Goal: Information Seeking & Learning: Check status

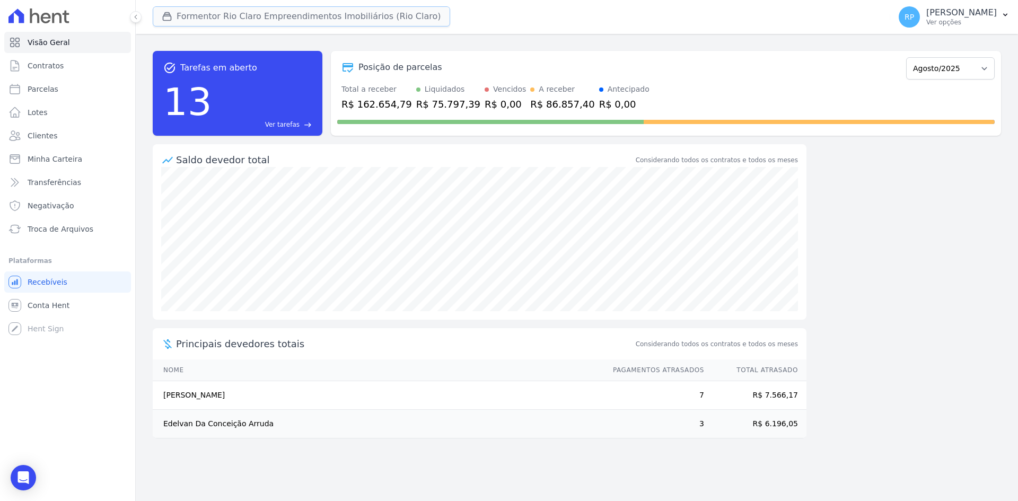
click at [297, 17] on button "Formentor Rio Claro Empreendimentos Imobiliários (Rio Claro)" at bounding box center [301, 16] width 297 height 20
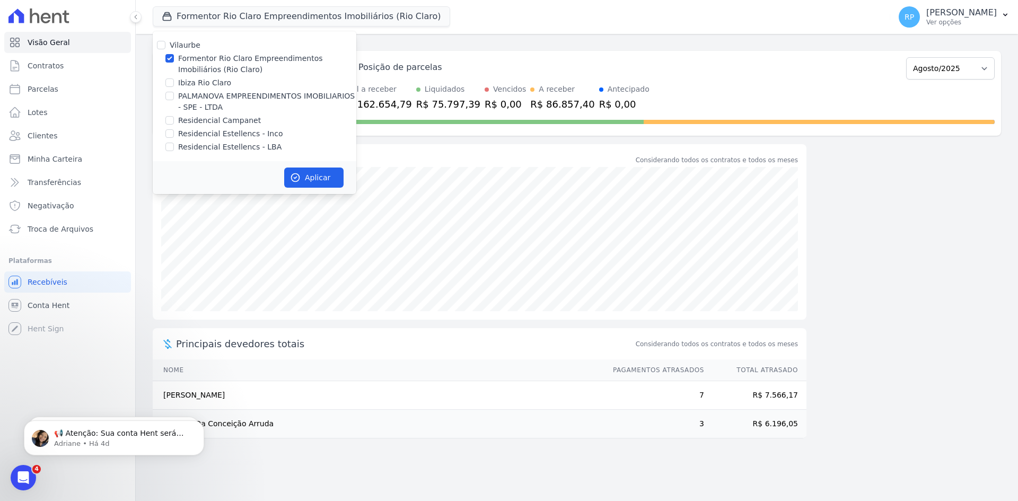
click at [203, 81] on label "Ibiza Rio Claro" at bounding box center [204, 82] width 53 height 11
click at [174, 81] on input "Ibiza Rio Claro" at bounding box center [169, 82] width 8 height 8
click at [203, 81] on label "Ibiza Rio Claro" at bounding box center [204, 82] width 53 height 11
click at [174, 81] on input "Ibiza Rio Claro" at bounding box center [169, 82] width 8 height 8
checkbox input "false"
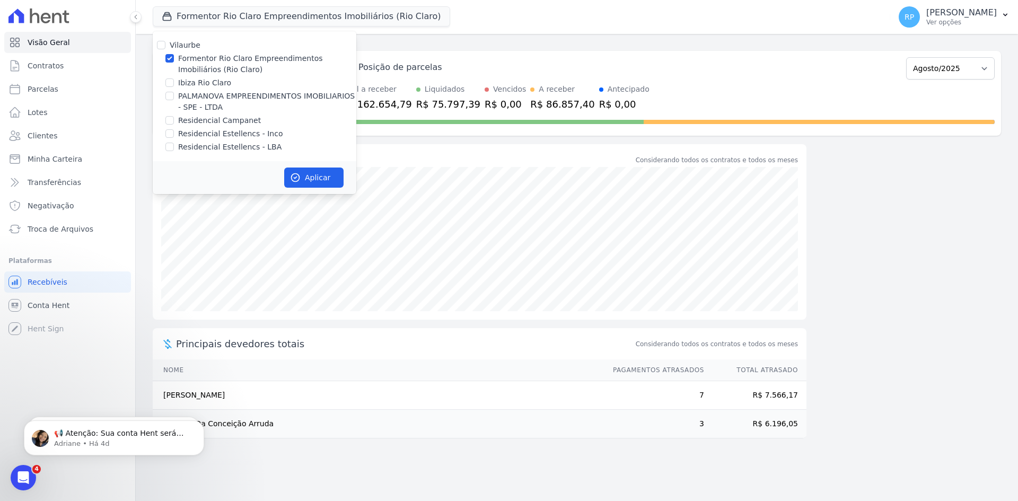
click at [210, 65] on label "Formentor Rio Claro Empreendimentos Imobiliários (Rio Claro)" at bounding box center [267, 64] width 178 height 22
click at [174, 63] on input "Formentor Rio Claro Empreendimentos Imobiliários (Rio Claro)" at bounding box center [169, 58] width 8 height 8
checkbox input "false"
click at [233, 148] on label "Residencial Estellencs - LBA" at bounding box center [229, 147] width 103 height 11
click at [174, 148] on input "Residencial Estellencs - LBA" at bounding box center [169, 147] width 8 height 8
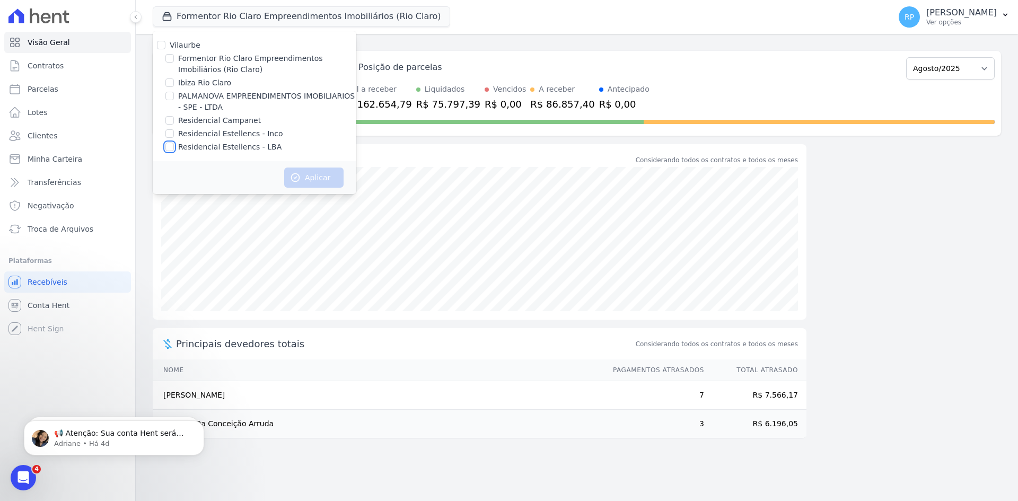
checkbox input "true"
click at [306, 180] on button "Aplicar" at bounding box center [313, 178] width 59 height 20
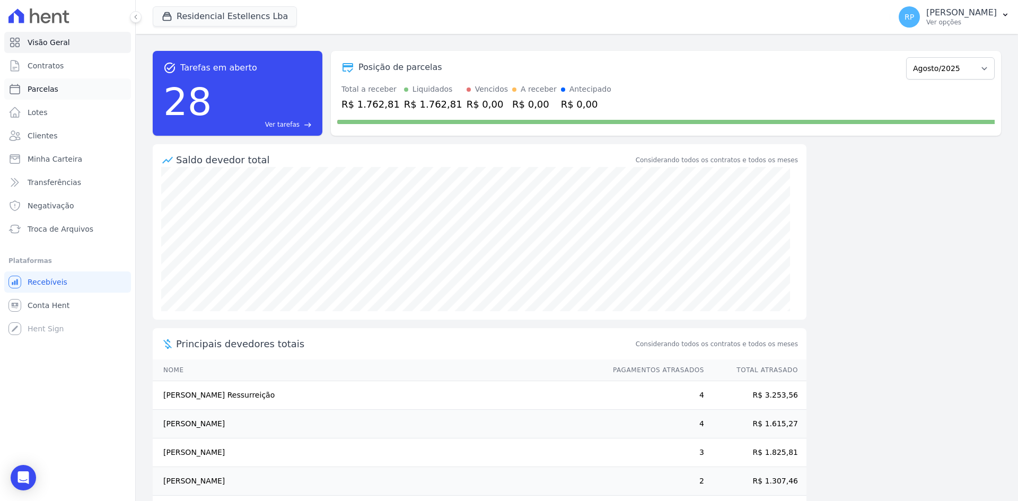
click at [49, 84] on span "Parcelas" at bounding box center [43, 89] width 31 height 11
select select
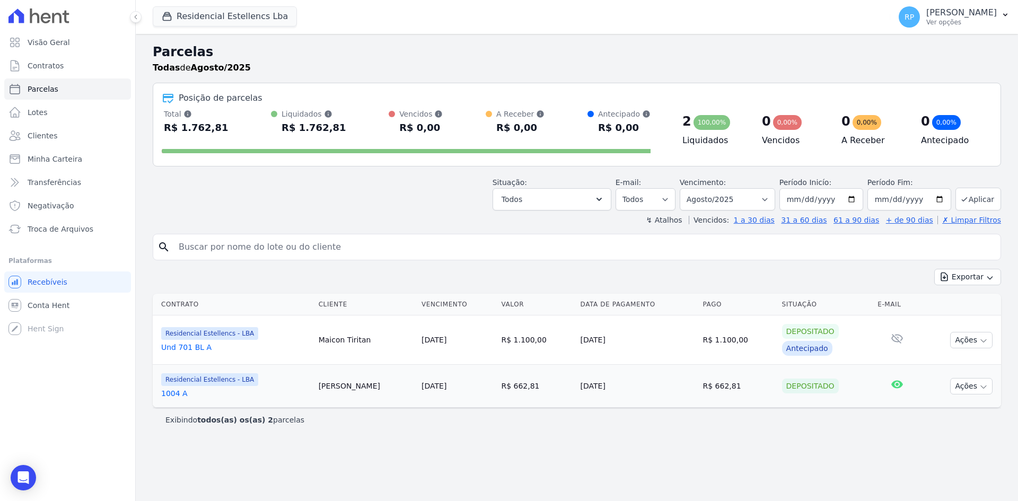
click at [386, 248] on input "search" at bounding box center [584, 246] width 824 height 21
type input "pamela"
select select
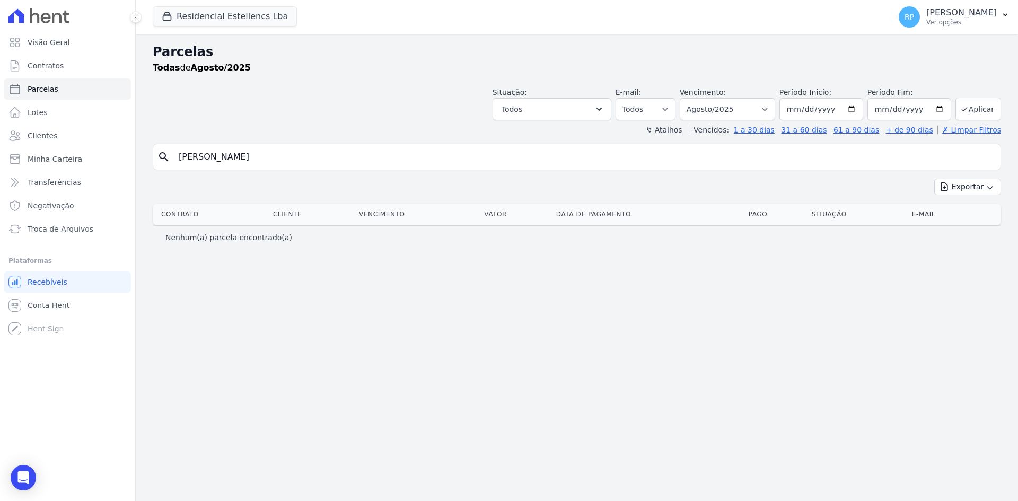
drag, startPoint x: 290, startPoint y: 159, endPoint x: 134, endPoint y: 138, distance: 157.3
click at [134, 138] on div "Visão Geral Contratos Parcelas Lotes Clientes Minha Carteira Transferências Neg…" at bounding box center [509, 250] width 1018 height 501
type input "P"
type input "Silva"
select select
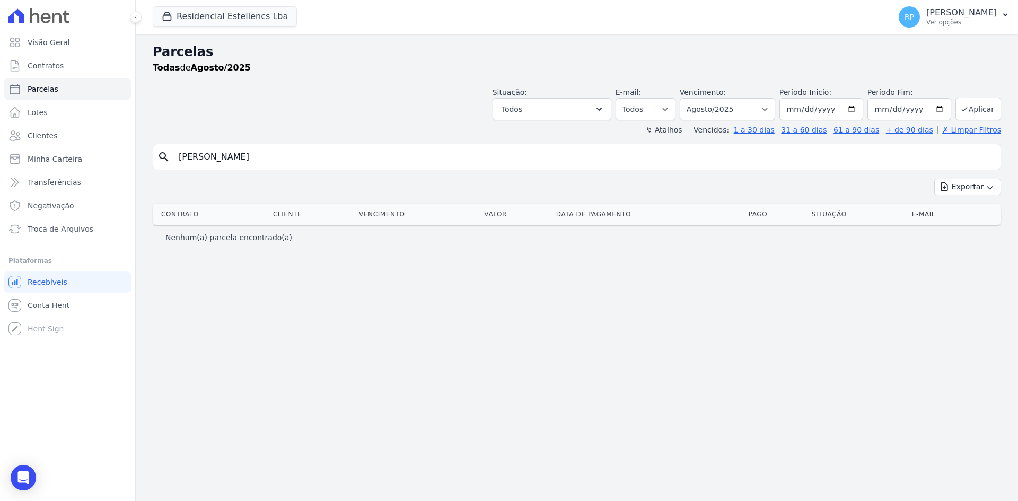
drag, startPoint x: 219, startPoint y: 161, endPoint x: 162, endPoint y: 145, distance: 59.4
click at [162, 145] on div "search Silva" at bounding box center [577, 157] width 848 height 27
click at [53, 300] on span "Conta Hent" at bounding box center [49, 305] width 42 height 11
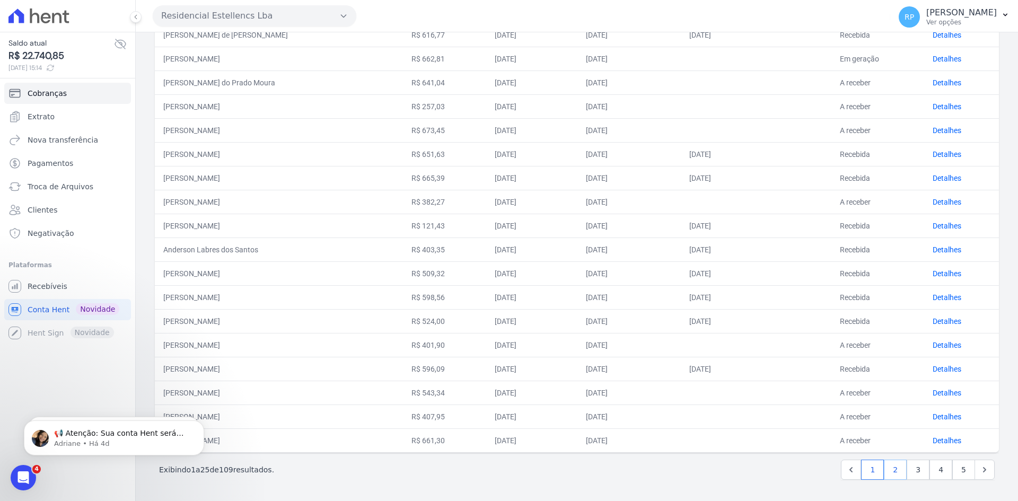
click at [892, 473] on link "2" at bounding box center [895, 470] width 23 height 20
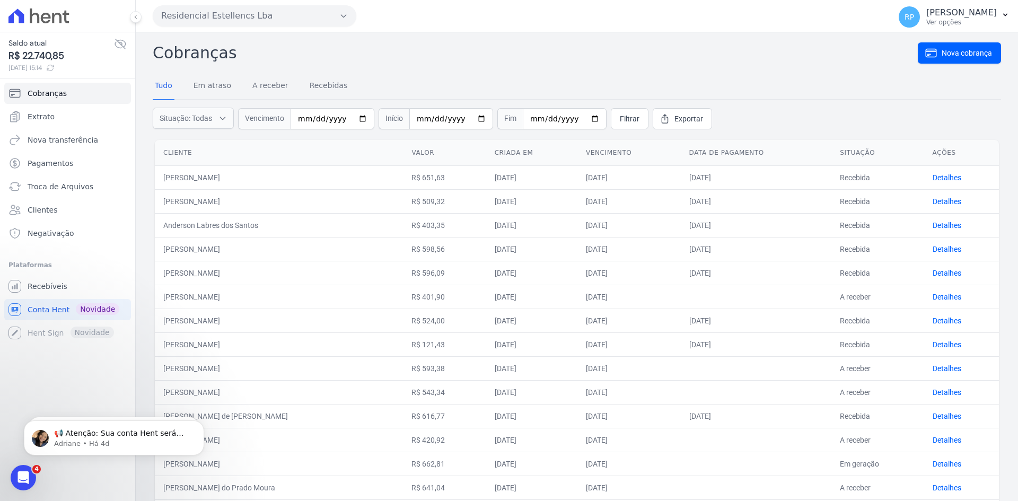
click at [526, 35] on div "Cobranças Nova cobrança Tudo Em atraso A receber Recebidas Situação: Todas Em a…" at bounding box center [577, 421] width 882 height 778
click at [37, 288] on span "Recebíveis" at bounding box center [48, 286] width 40 height 11
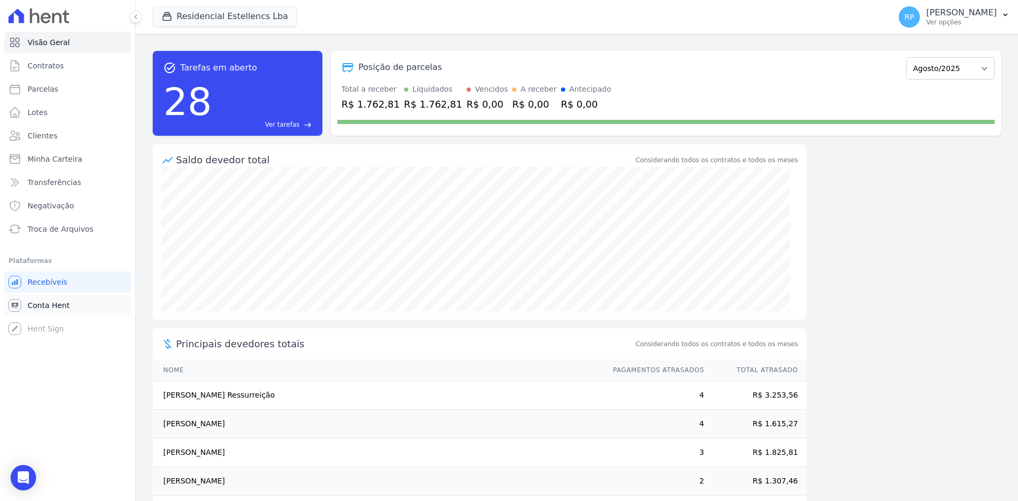
click at [51, 296] on link "Conta Hent" at bounding box center [67, 305] width 127 height 21
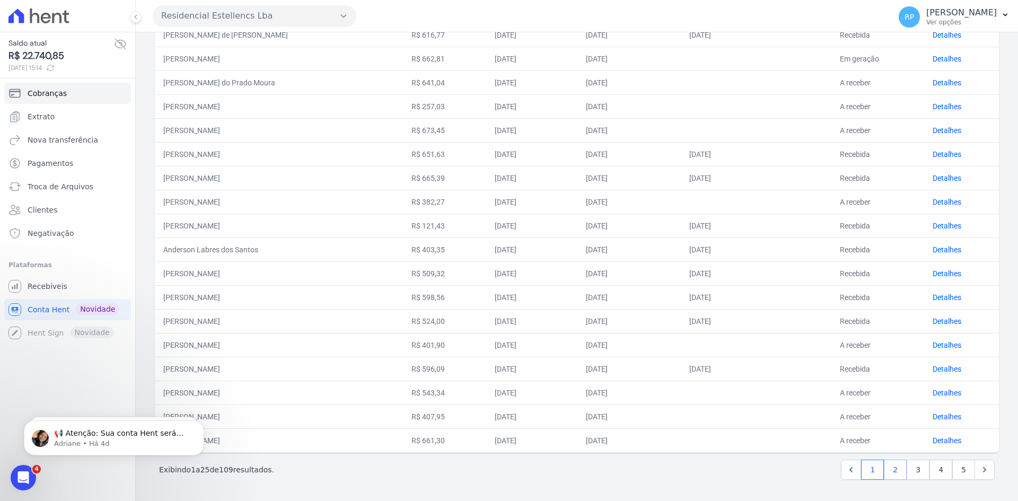
click at [890, 471] on link "2" at bounding box center [895, 470] width 23 height 20
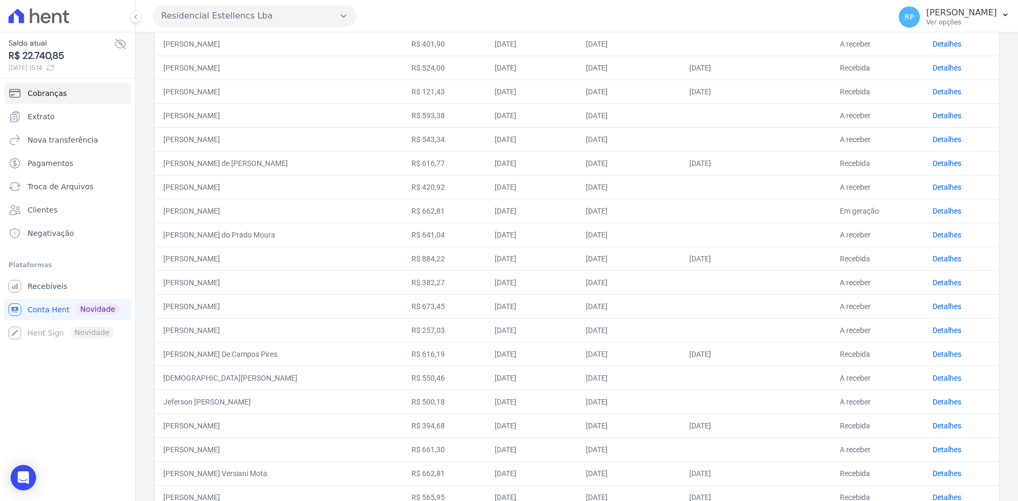
scroll to position [310, 0]
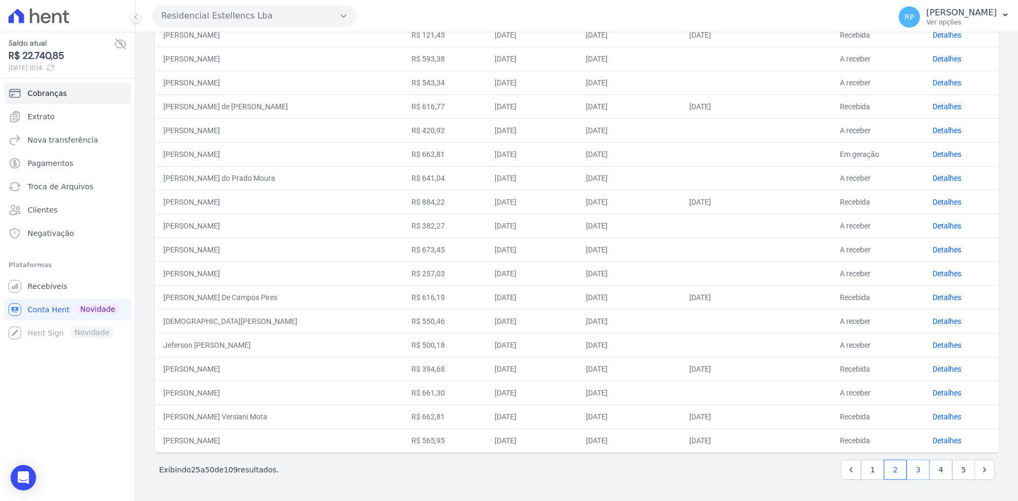
click at [910, 466] on link "3" at bounding box center [918, 470] width 23 height 20
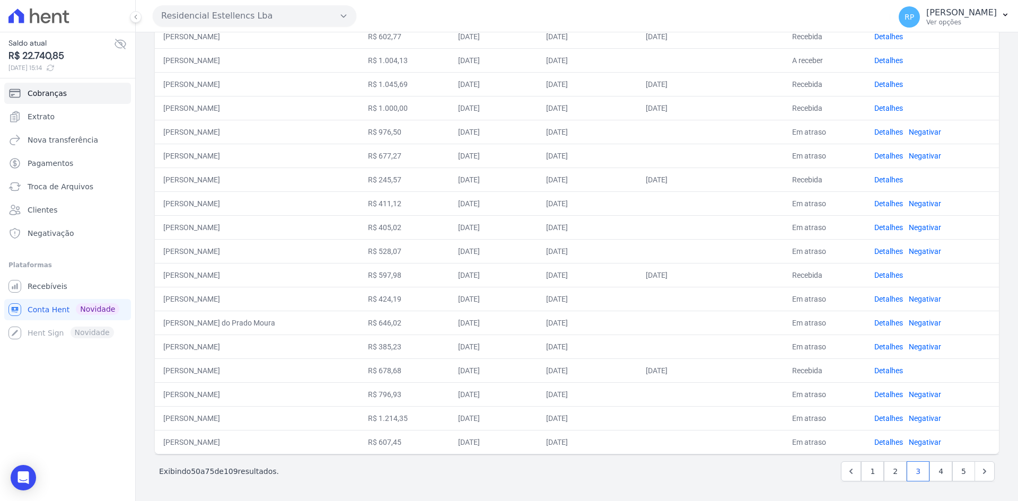
scroll to position [310, 0]
click at [937, 473] on link "4" at bounding box center [940, 470] width 23 height 20
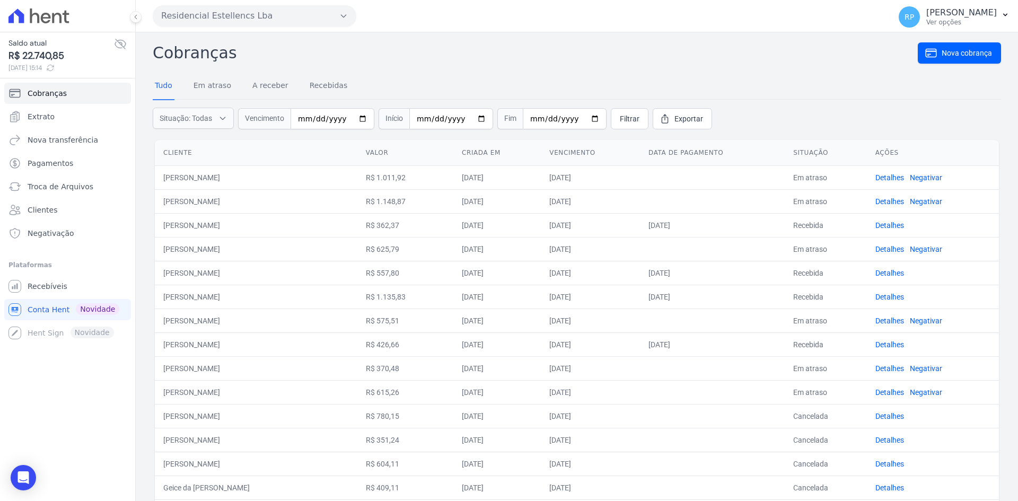
drag, startPoint x: 481, startPoint y: 282, endPoint x: 829, endPoint y: 283, distance: 347.8
click at [829, 283] on tr "PAMELA CRISTIINA DA SILVA CATUZZO R$ 557,80 01/07/2025 25/07/2025 25/08/2025 Re…" at bounding box center [577, 273] width 844 height 24
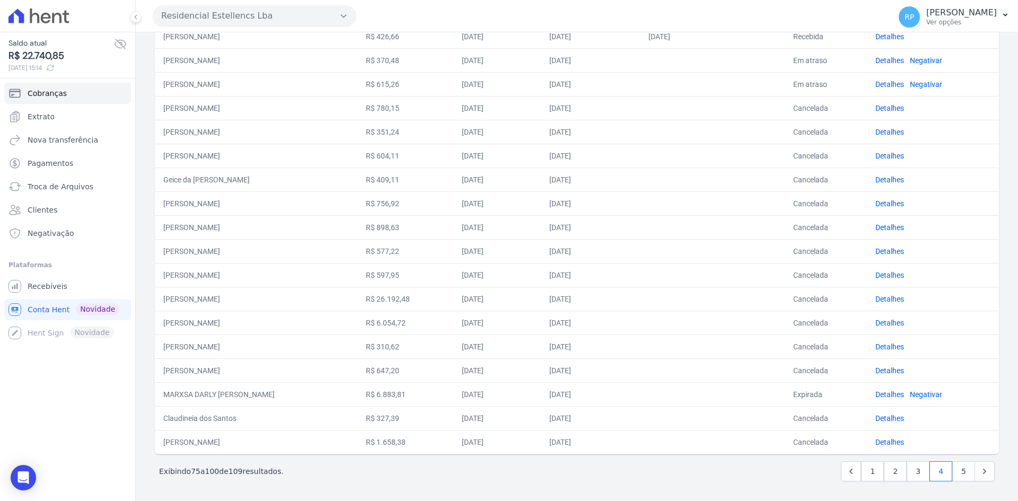
scroll to position [310, 0]
click at [952, 467] on link "5" at bounding box center [963, 470] width 23 height 20
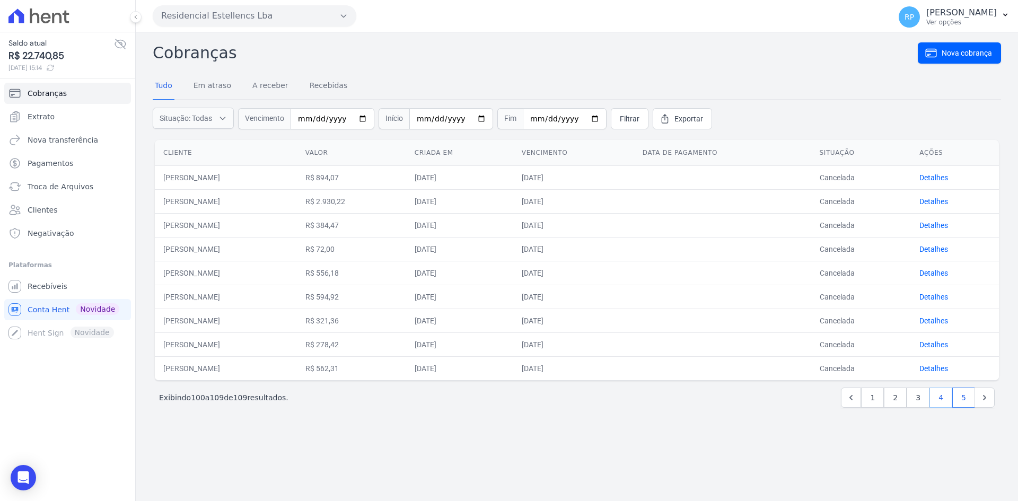
click at [939, 394] on link "4" at bounding box center [940, 398] width 23 height 20
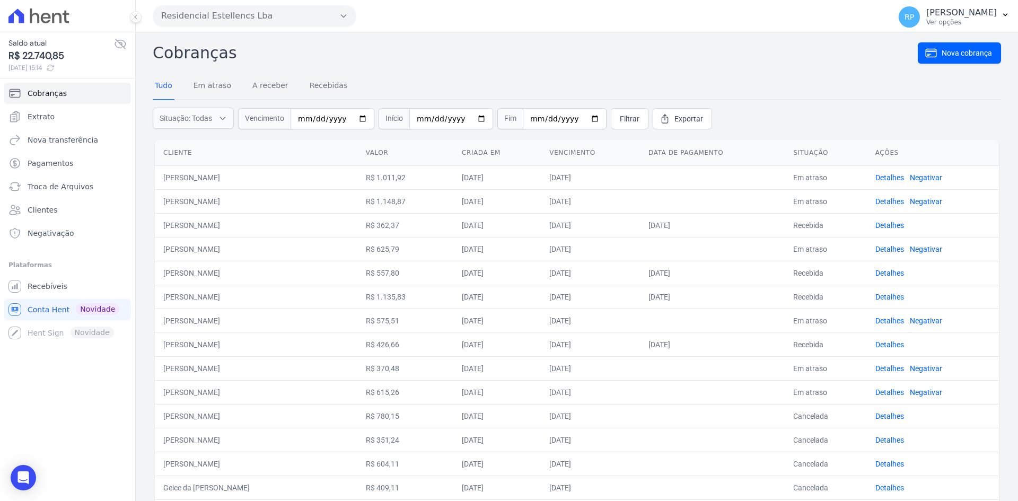
drag, startPoint x: 183, startPoint y: 265, endPoint x: 389, endPoint y: 277, distance: 206.1
click at [389, 277] on tr "PAMELA CRISTIINA DA SILVA CATUZZO R$ 557,80 01/07/2025 25/07/2025 25/08/2025 Re…" at bounding box center [577, 273] width 844 height 24
click at [800, 319] on td "Em atraso" at bounding box center [826, 321] width 82 height 24
click at [897, 272] on link "Detalhes" at bounding box center [889, 273] width 29 height 8
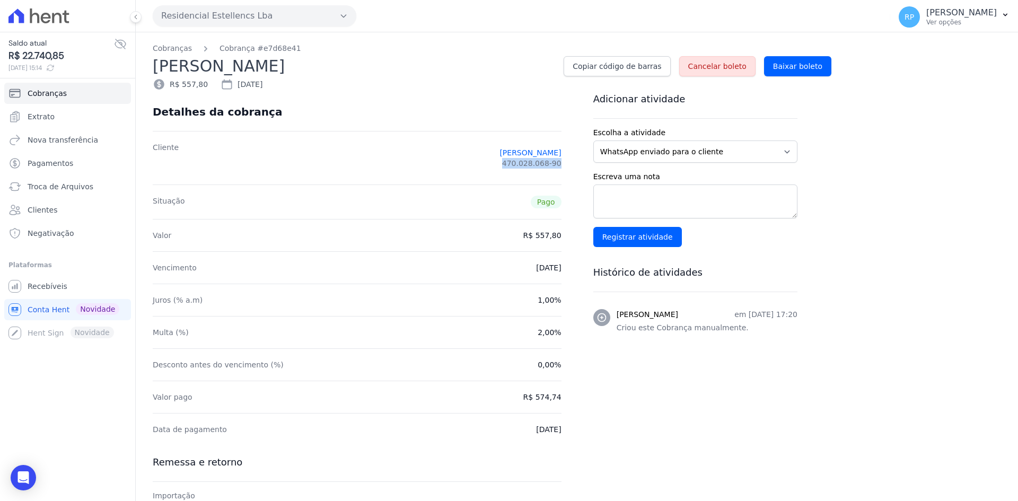
drag, startPoint x: 508, startPoint y: 167, endPoint x: 569, endPoint y: 161, distance: 61.8
click at [569, 161] on div "Detalhes da cobrança Cliente PAMELA CRISTIINA DA SILVA CATUZZO 470.028.068-90 S…" at bounding box center [357, 368] width 443 height 550
copy span "470.028.068-90"
click at [859, 279] on div "Cobranças Cobrança #e7d68e41 PAMELA CRISTIINA DA SILVA CATUZZO Copiar código de…" at bounding box center [577, 341] width 882 height 619
click at [45, 305] on span "Conta Hent" at bounding box center [49, 309] width 42 height 11
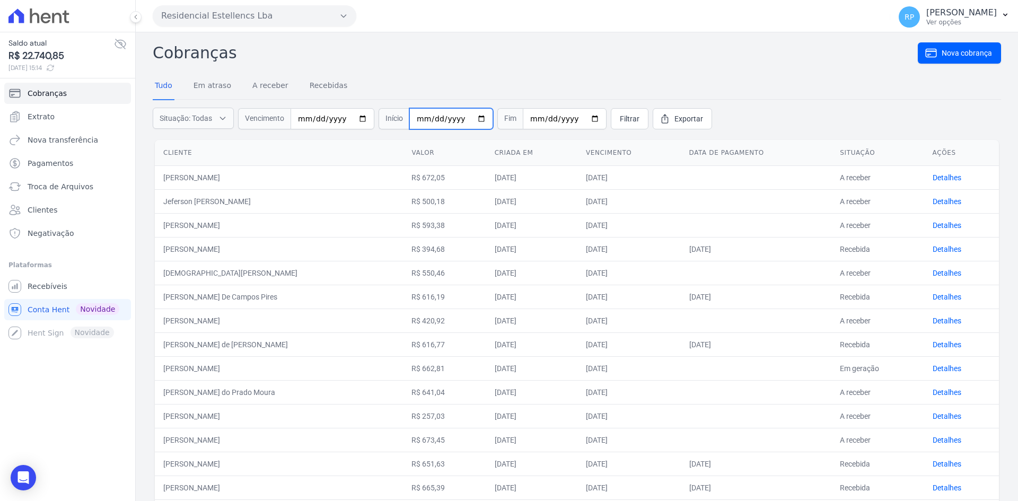
click at [409, 119] on input "date" at bounding box center [451, 118] width 84 height 21
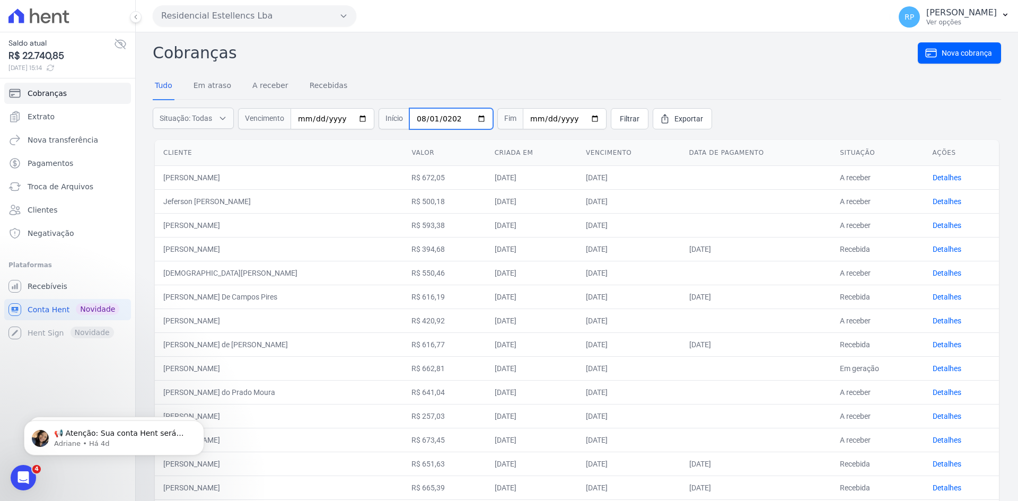
type input "[DATE]"
click at [781, 108] on form "Situação: Todas Em atraso A receber Recebidas Canceladas Vencimento Início 2025…" at bounding box center [577, 119] width 848 height 38
click at [620, 122] on span "Filtrar" at bounding box center [630, 118] width 20 height 11
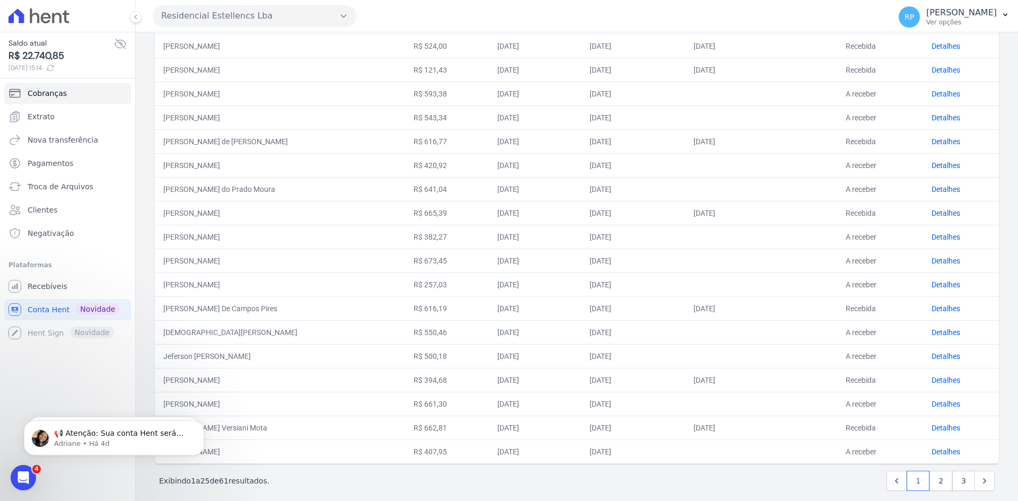
scroll to position [310, 0]
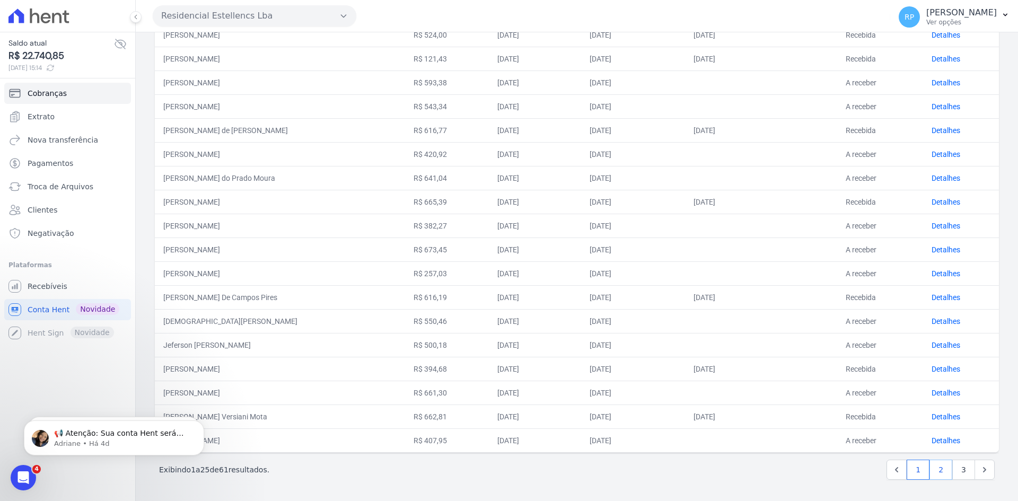
click at [929, 467] on link "2" at bounding box center [940, 470] width 23 height 20
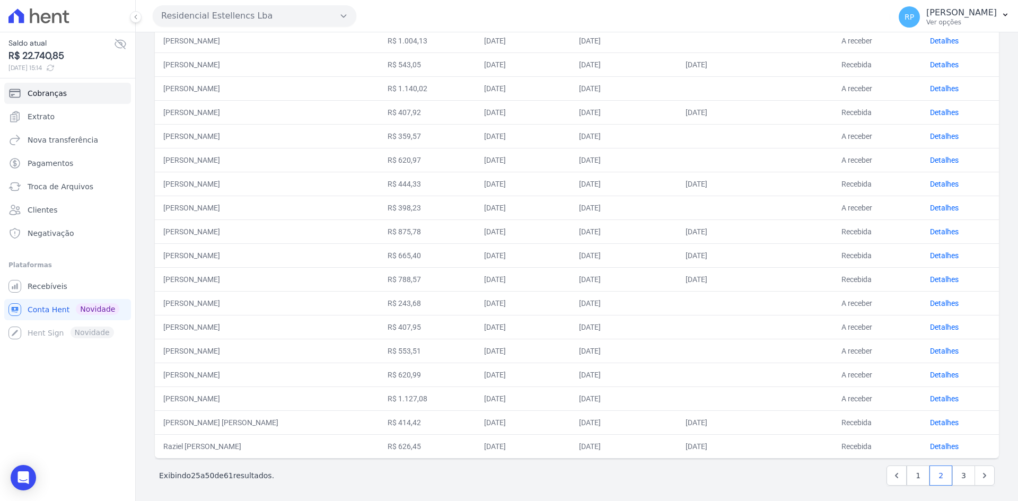
scroll to position [310, 0]
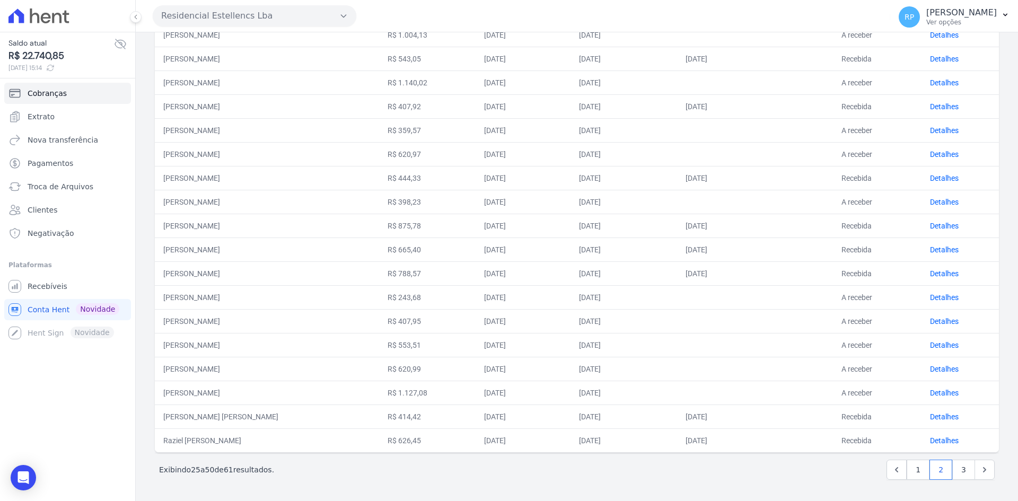
drag, startPoint x: 207, startPoint y: 340, endPoint x: 685, endPoint y: 346, distance: 478.2
click at [685, 346] on tr "[PERSON_NAME] R$ 553,51 [DATE] [DATE] A receber Detalhes" at bounding box center [577, 345] width 844 height 24
click at [742, 328] on td at bounding box center [755, 321] width 156 height 24
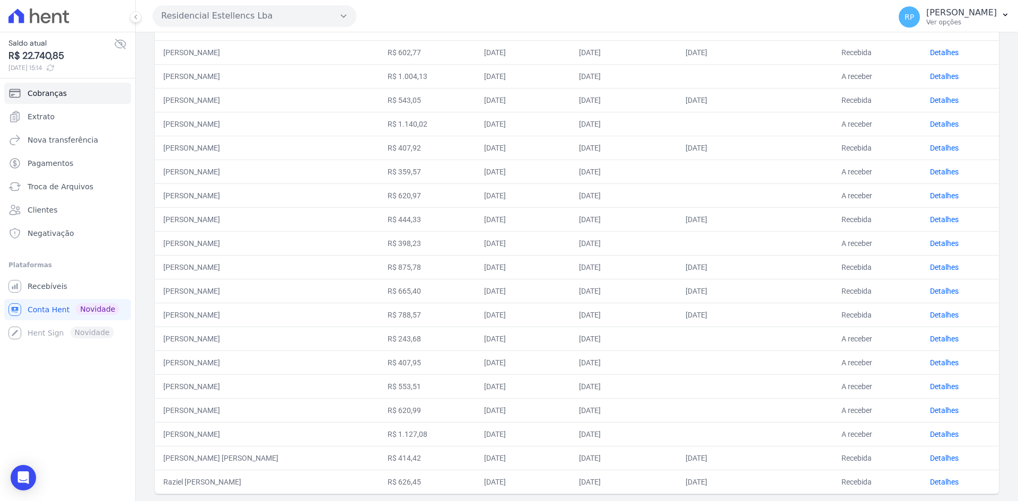
scroll to position [0, 0]
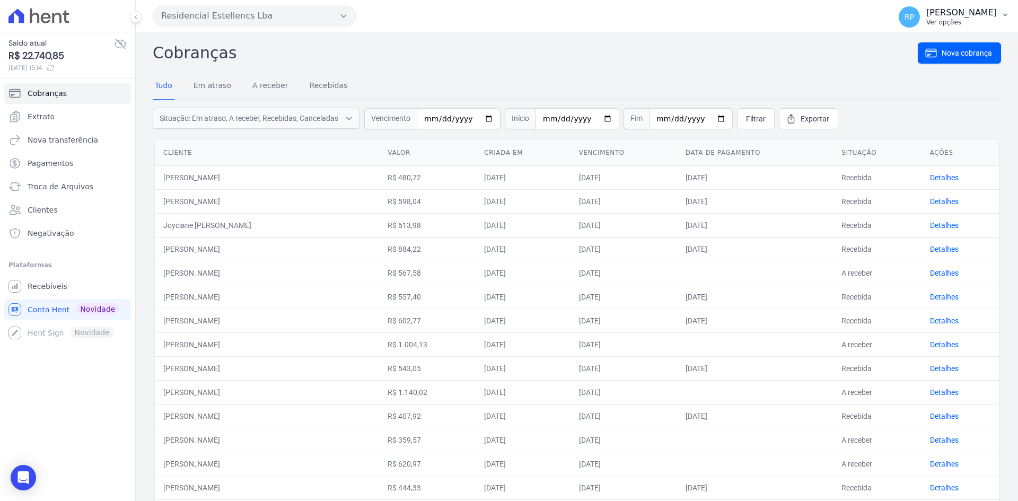
click at [994, 13] on p "[PERSON_NAME]" at bounding box center [961, 12] width 71 height 11
click at [913, 45] on link "Logout" at bounding box center [950, 45] width 136 height 19
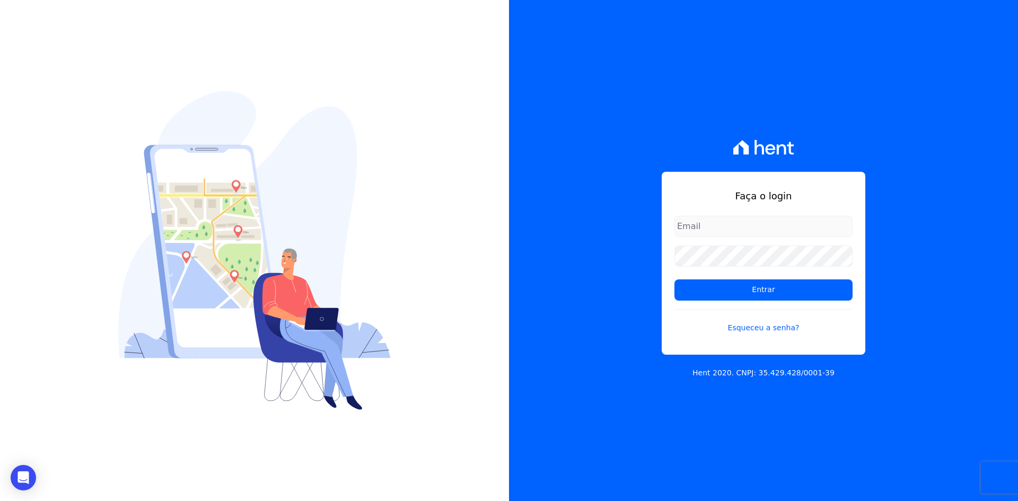
type input "[EMAIL_ADDRESS][DOMAIN_NAME]"
